Goal: Task Accomplishment & Management: Use online tool/utility

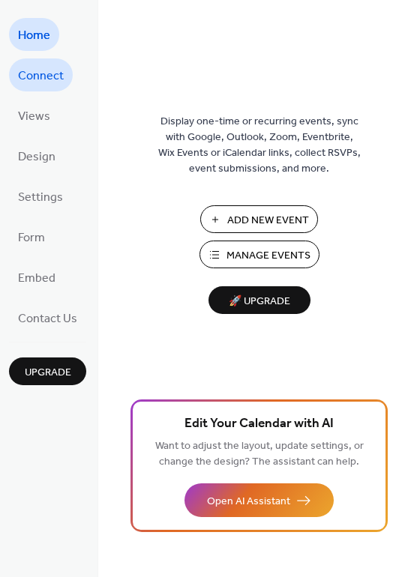
click at [43, 86] on span "Connect" at bounding box center [41, 76] width 46 height 24
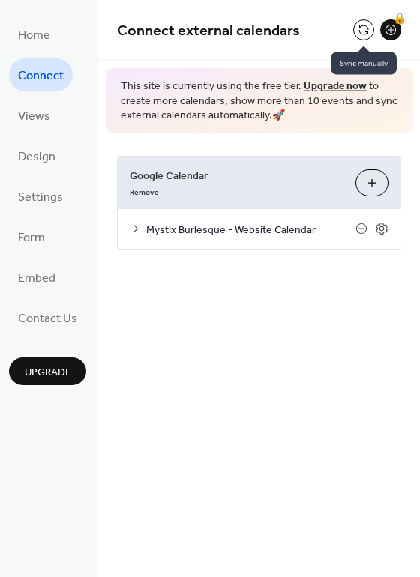
click at [361, 33] on button at bounding box center [363, 29] width 21 height 21
click at [379, 229] on icon at bounding box center [381, 228] width 13 height 13
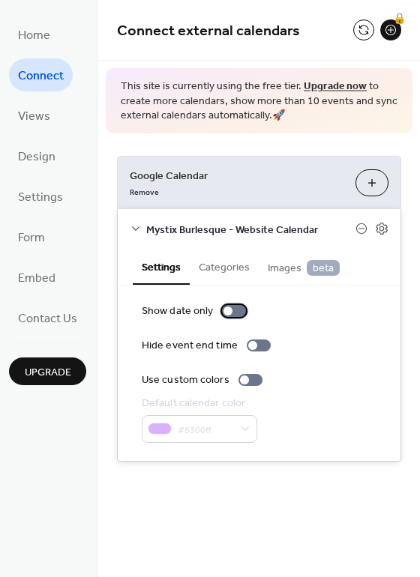
click at [226, 313] on div at bounding box center [227, 311] width 9 height 9
click at [237, 310] on div at bounding box center [239, 311] width 9 height 9
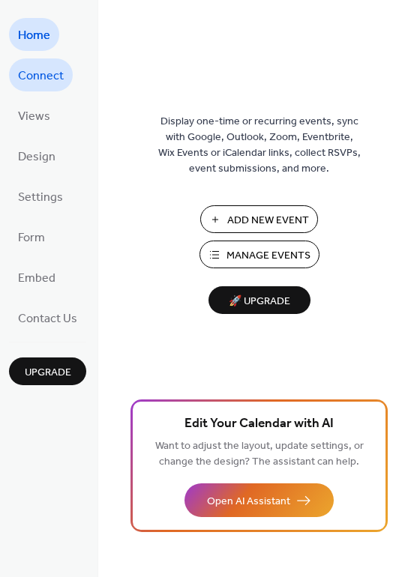
click at [40, 68] on span "Connect" at bounding box center [41, 76] width 46 height 24
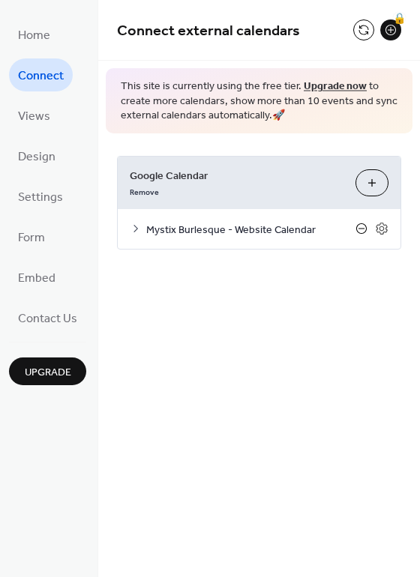
click at [364, 227] on icon at bounding box center [361, 229] width 12 height 12
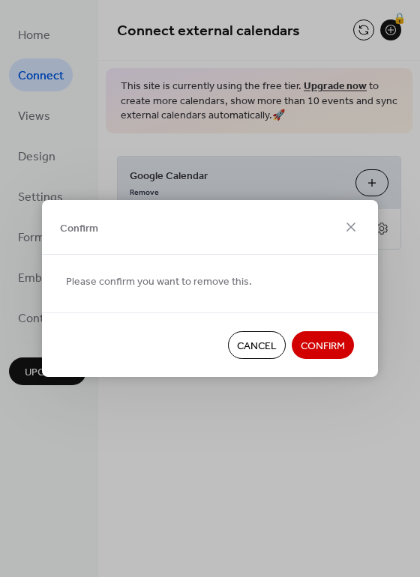
click at [321, 353] on span "Confirm" at bounding box center [323, 347] width 44 height 16
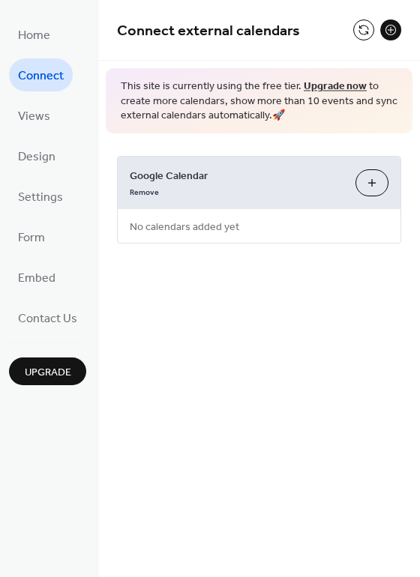
click at [370, 186] on button "Choose Calendars" at bounding box center [371, 182] width 33 height 27
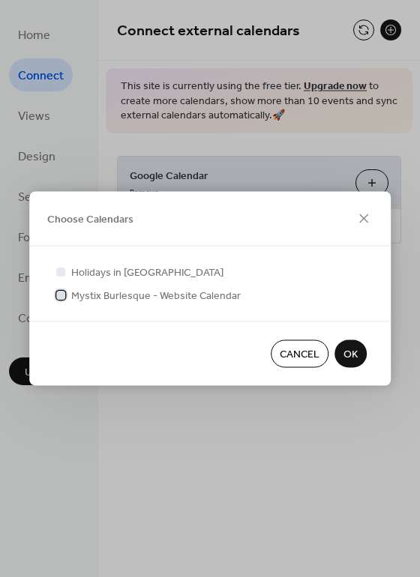
click at [133, 300] on span "Mystix Burlesque - Website Calendar" at bounding box center [155, 297] width 169 height 16
click at [356, 356] on span "OK" at bounding box center [350, 355] width 14 height 16
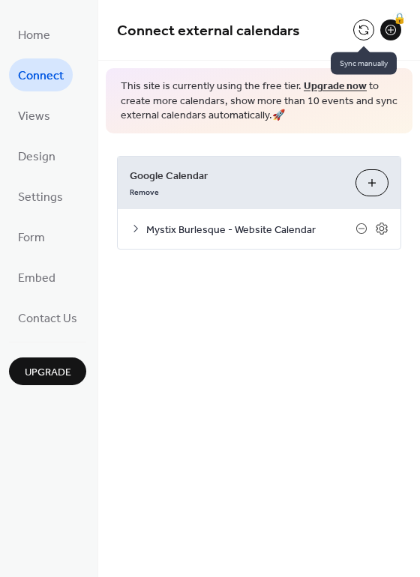
click at [364, 26] on button at bounding box center [363, 29] width 21 height 21
